Goal: Task Accomplishment & Management: Use online tool/utility

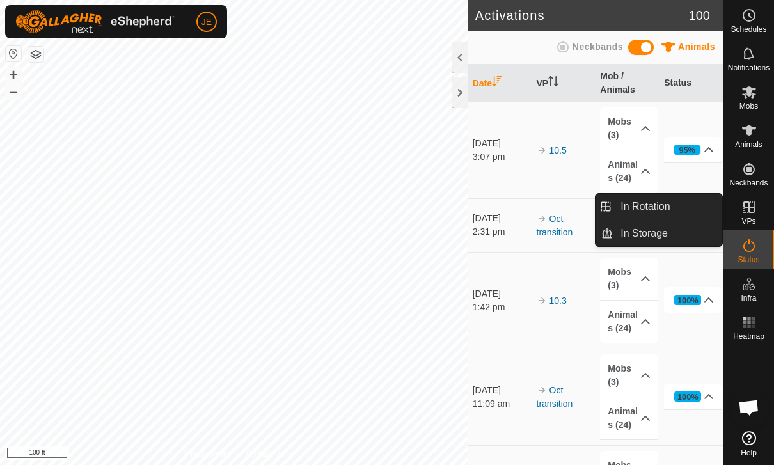
click at [758, 214] on es-virtualpaddocks-svg-icon at bounding box center [749, 207] width 23 height 20
click at [759, 207] on es-virtualpaddocks-svg-icon at bounding box center [749, 207] width 23 height 20
click at [750, 211] on icon at bounding box center [748, 207] width 15 height 15
click at [684, 203] on link "In Rotation" at bounding box center [667, 207] width 109 height 26
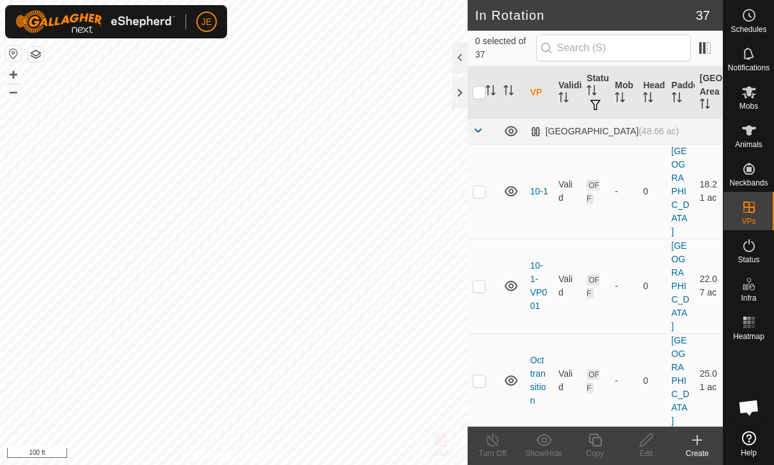
click at [698, 440] on icon at bounding box center [697, 440] width 9 height 0
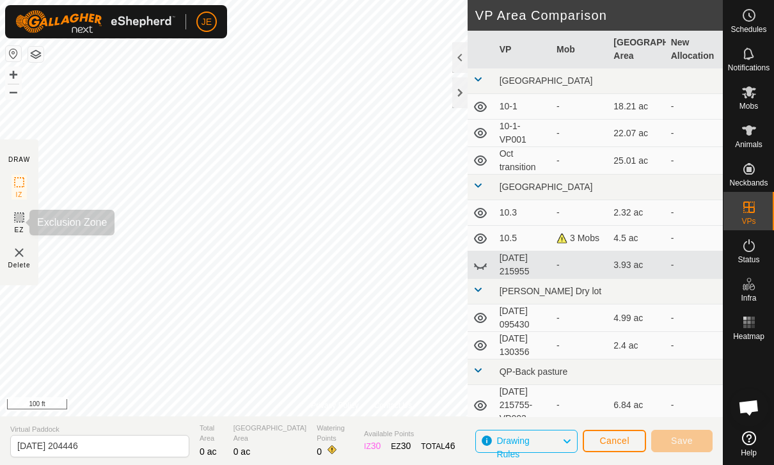
click at [25, 210] on icon at bounding box center [19, 217] width 15 height 15
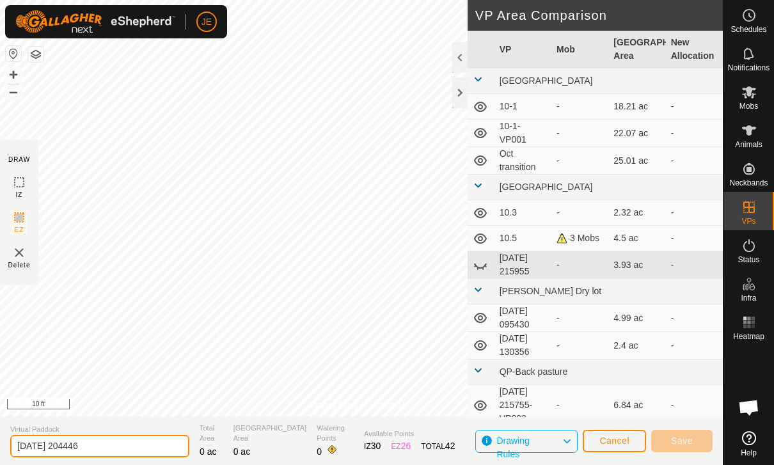
click at [113, 452] on html "JE Schedules Notifications Mobs Animals Neckbands VPs Status Infra Heatmap Help…" at bounding box center [387, 232] width 774 height 465
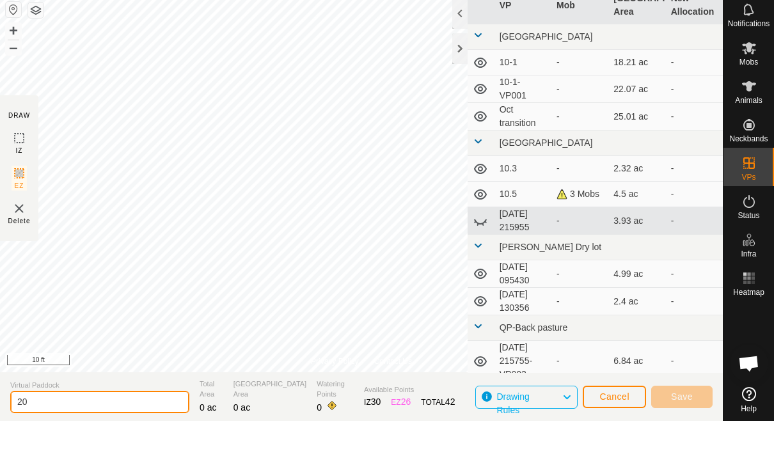
type input "2"
type input "Creep"
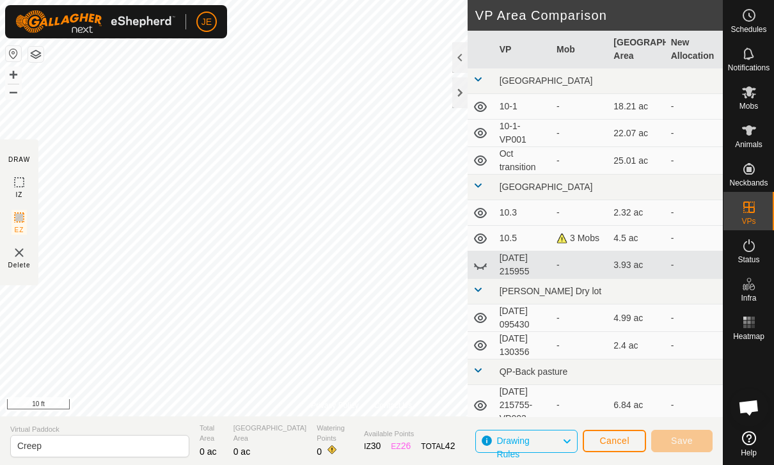
click at [565, 446] on icon at bounding box center [567, 441] width 10 height 17
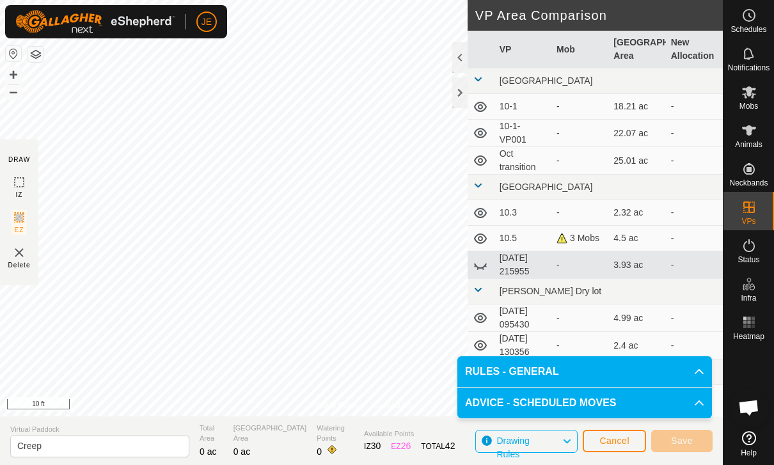
click at [580, 373] on p-accordion-header "RULES - GENERAL" at bounding box center [584, 371] width 255 height 31
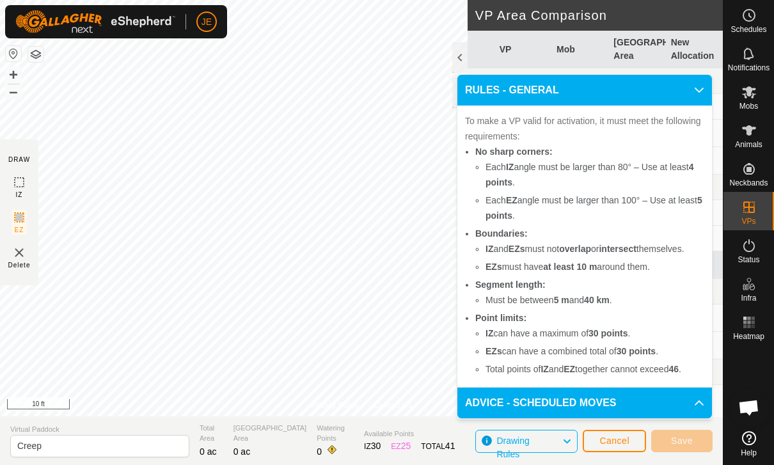
click at [682, 406] on p-accordion-header "ADVICE - SCHEDULED MOVES" at bounding box center [584, 403] width 255 height 31
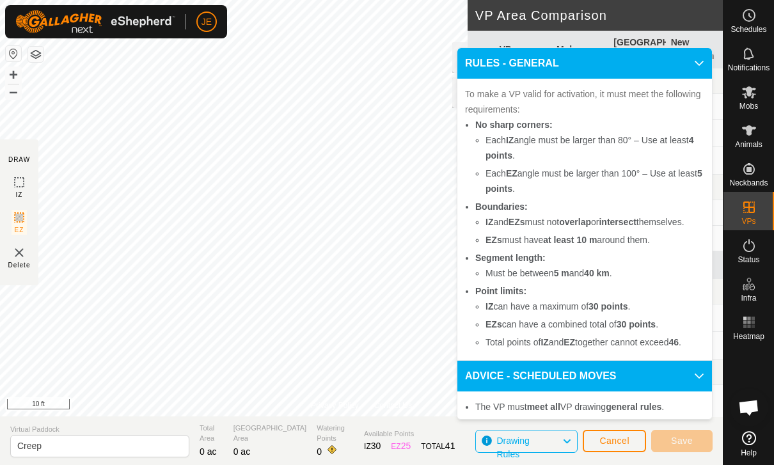
click at [691, 361] on p-accordion-header "ADVICE - SCHEDULED MOVES" at bounding box center [584, 376] width 255 height 31
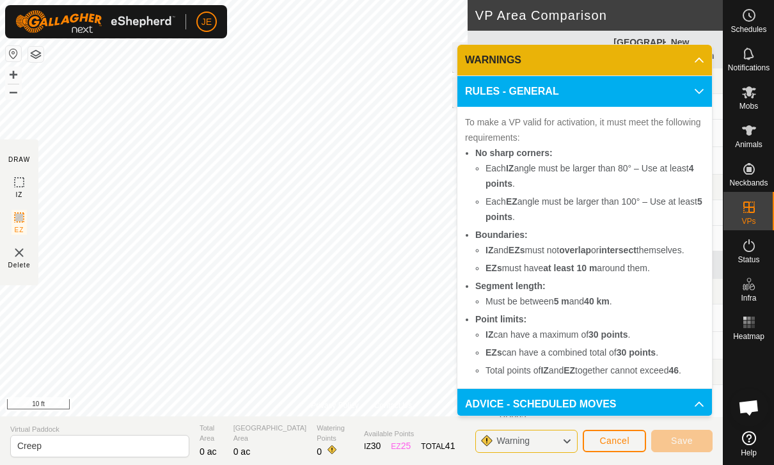
click at [631, 56] on p-accordion-header "WARNINGS" at bounding box center [584, 60] width 255 height 31
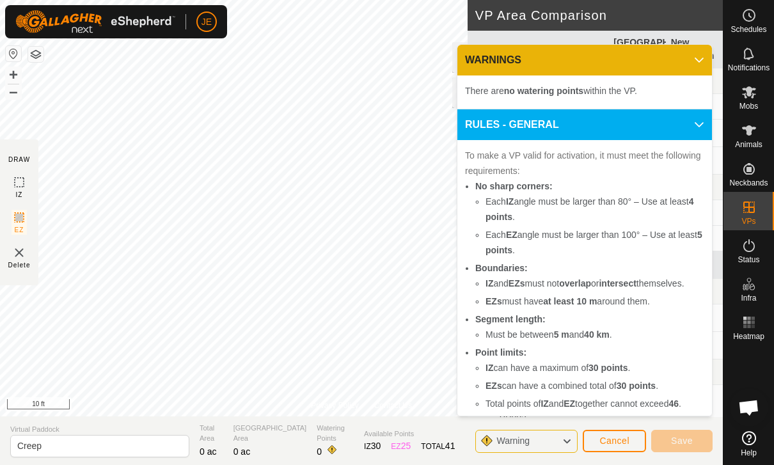
click at [553, 436] on div "Warning" at bounding box center [526, 441] width 102 height 23
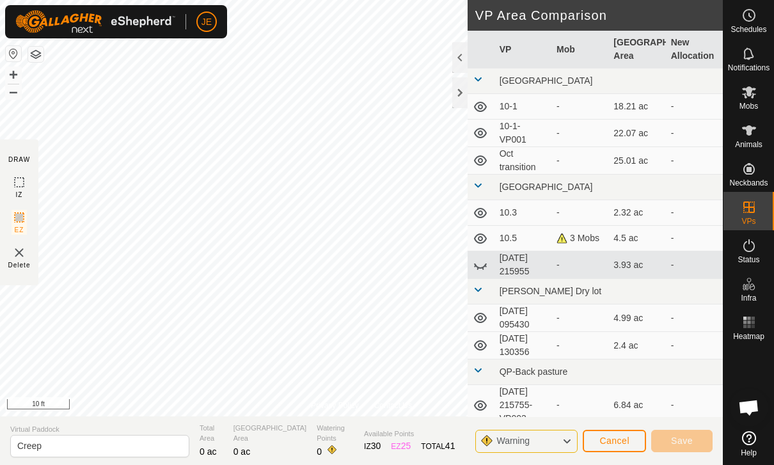
click at [555, 447] on div "Warning" at bounding box center [526, 441] width 102 height 23
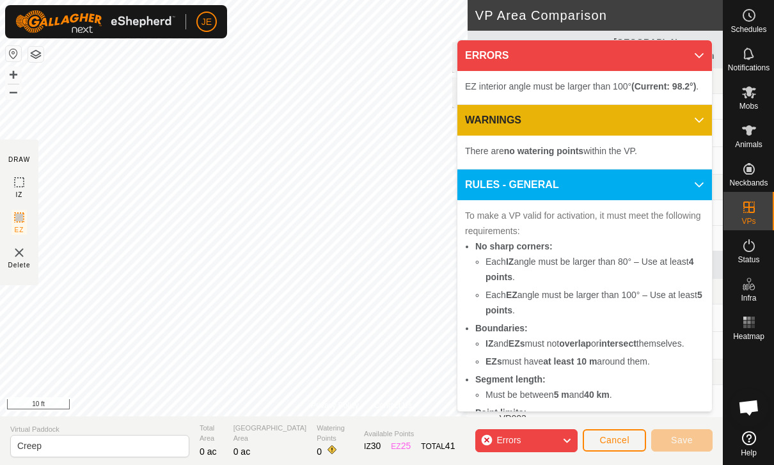
click at [610, 439] on span "Cancel" at bounding box center [614, 440] width 30 height 10
